Goal: Information Seeking & Learning: Learn about a topic

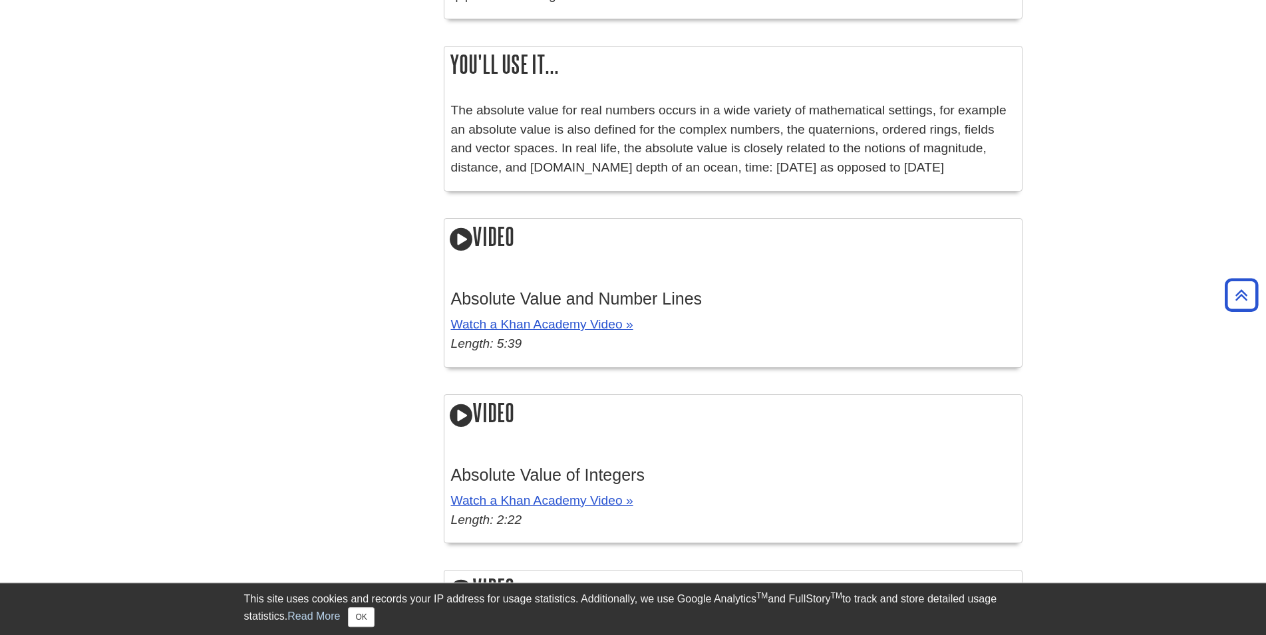
scroll to position [1968, 0]
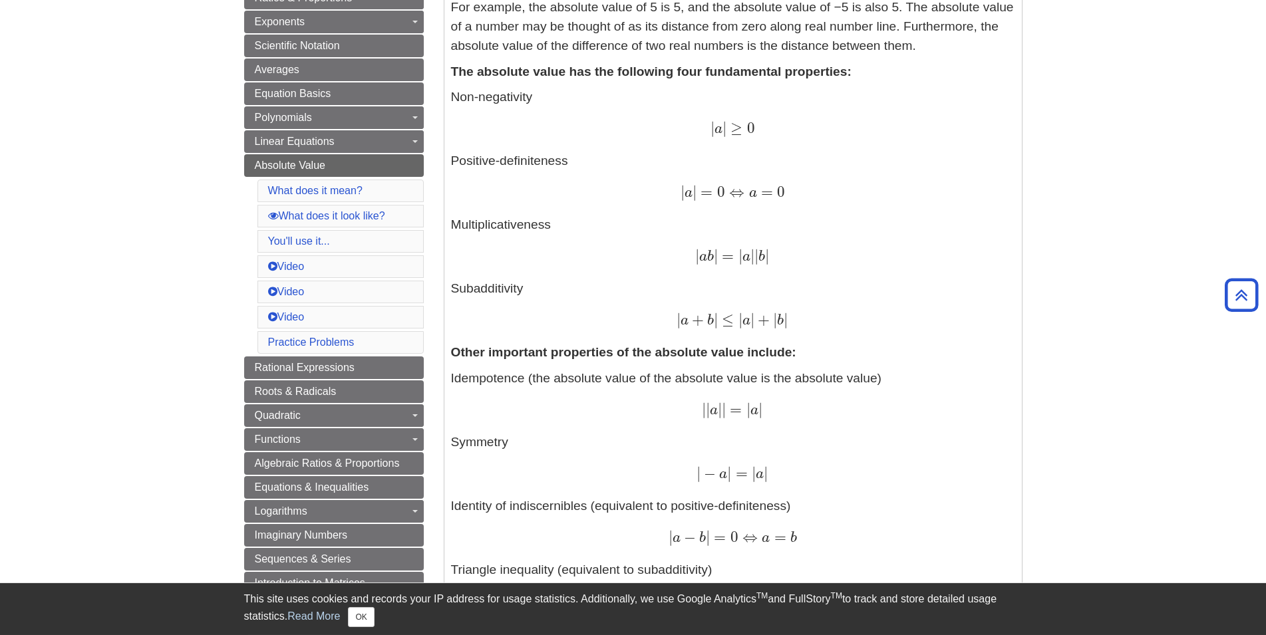
drag, startPoint x: 178, startPoint y: 234, endPoint x: 214, endPoint y: 33, distance: 203.6
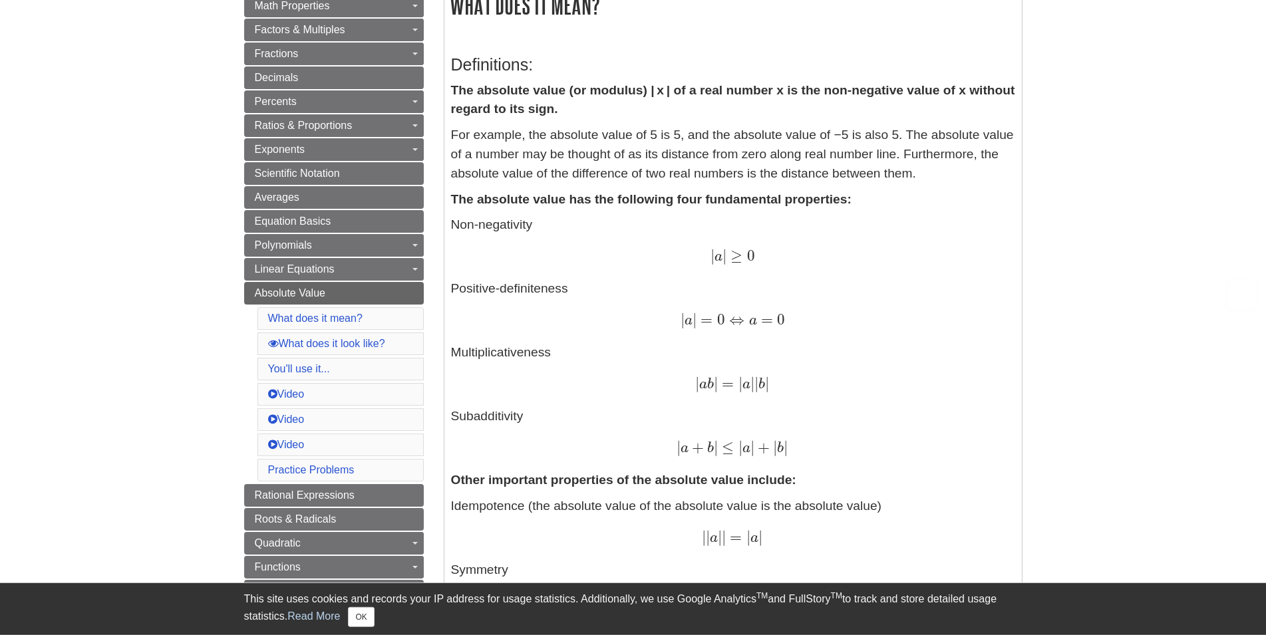
scroll to position [434, 0]
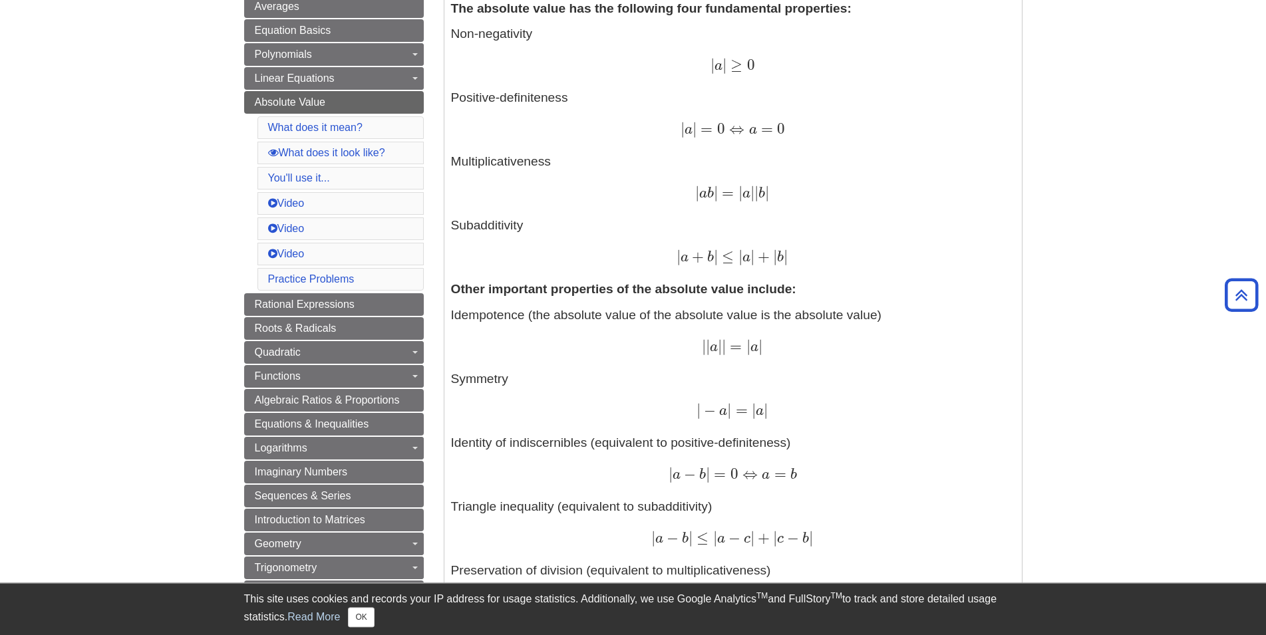
click at [464, 226] on p "Non-negativity | a | ≥ 0 | a | ≥ 0 Positive-definiteness | a | = 0 ⇔ a = 0 | a …" at bounding box center [733, 146] width 564 height 243
click at [726, 204] on p "Non-negativity | a | ≥ 0 | a | ≥ 0 Positive-definiteness | a | = 0 ⇔ a = 0 | a …" at bounding box center [733, 146] width 564 height 243
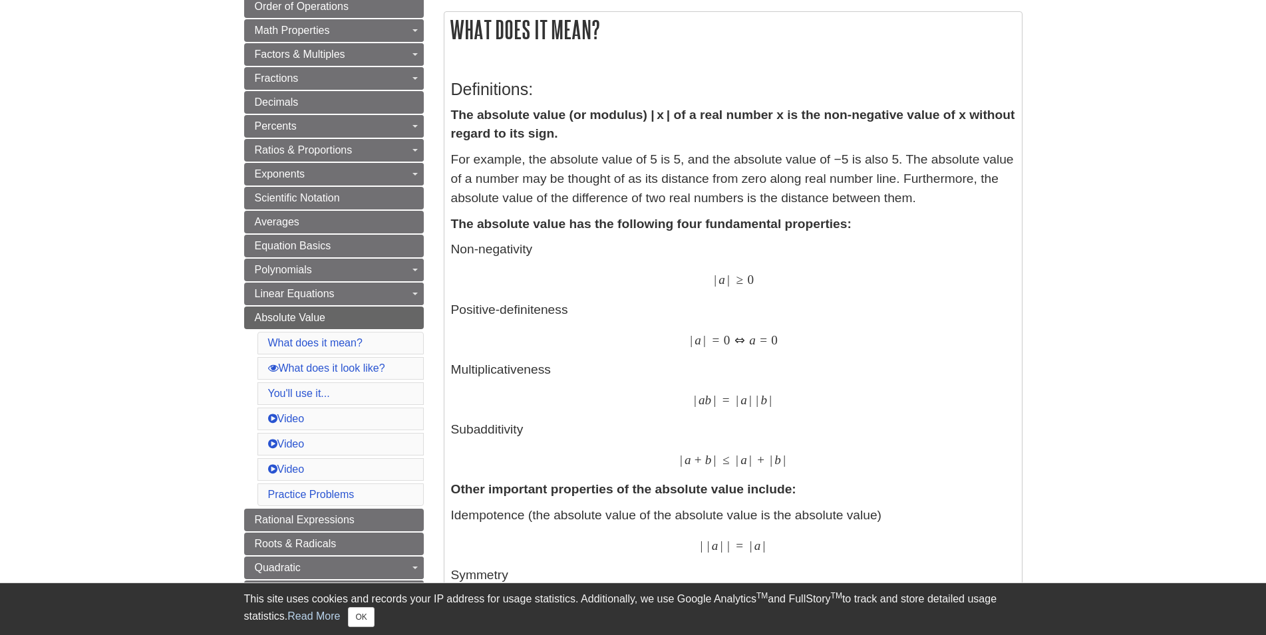
scroll to position [407, 0]
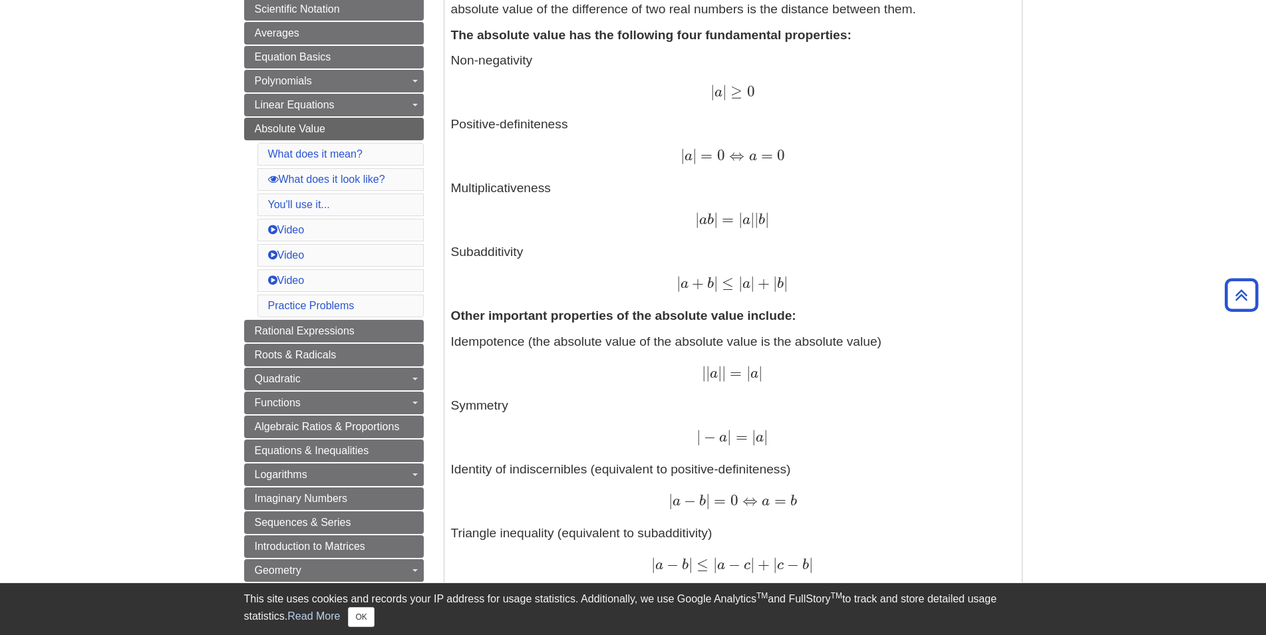
click at [484, 259] on p "Non-negativity | a | ≥ 0 | a | ≥ 0 Positive-definiteness | a | = 0 ⇔ a = 0 | a …" at bounding box center [733, 172] width 564 height 243
